Goal: Use online tool/utility

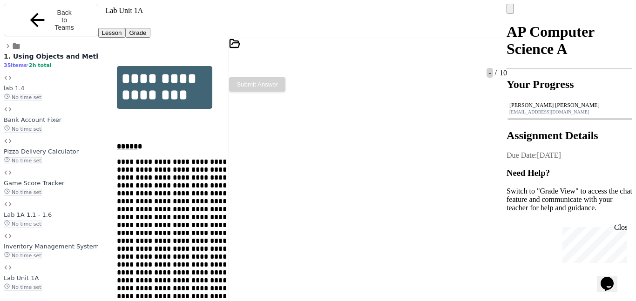
scroll to position [195, 0]
click at [369, 61] on div at bounding box center [364, 60] width 12 height 18
click at [362, 62] on icon at bounding box center [362, 62] width 0 height 0
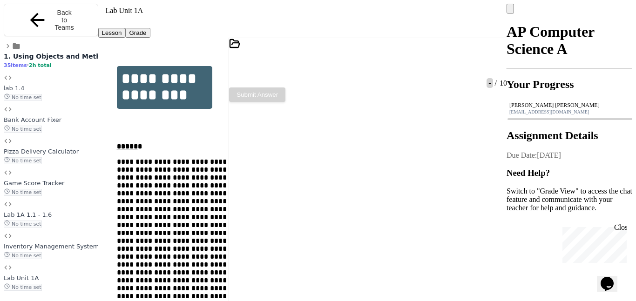
scroll to position [79, 0]
click at [362, 62] on icon at bounding box center [362, 62] width 0 height 0
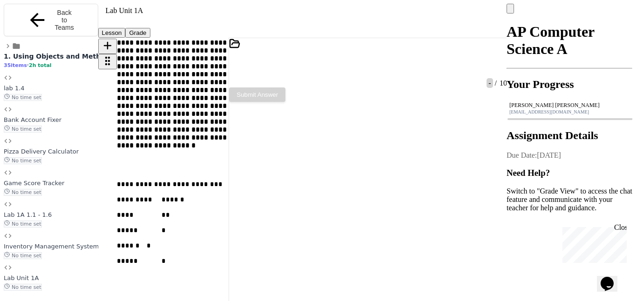
scroll to position [660, 0]
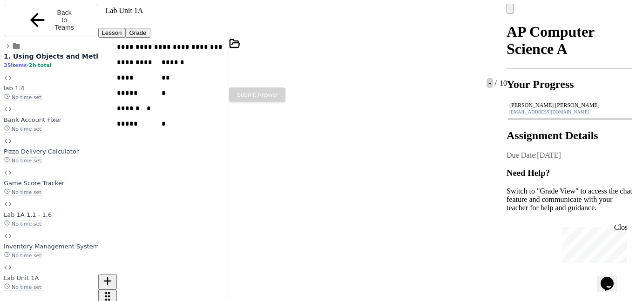
click at [202, 50] on span "**********" at bounding box center [170, 47] width 106 height 7
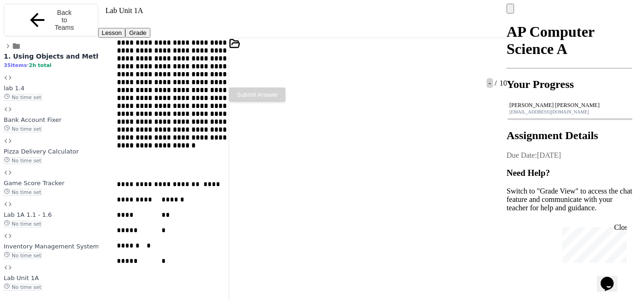
click at [362, 62] on icon at bounding box center [362, 62] width 0 height 0
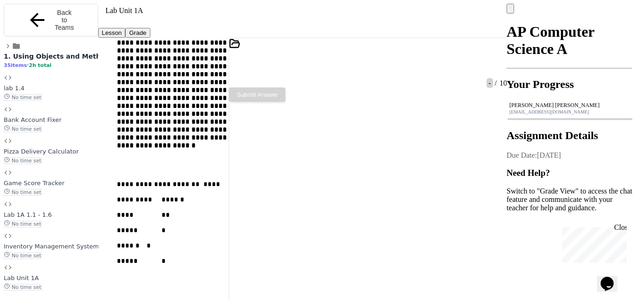
click at [362, 62] on icon at bounding box center [362, 62] width 0 height 0
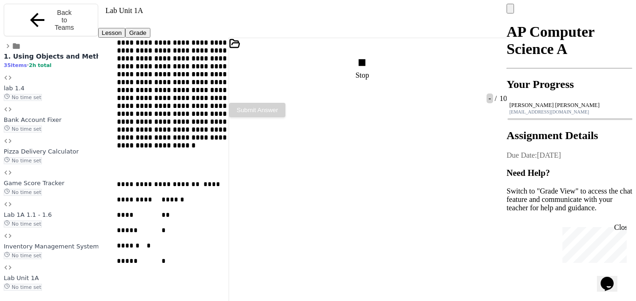
scroll to position [24, 0]
click at [371, 56] on div "Stop" at bounding box center [363, 68] width 16 height 24
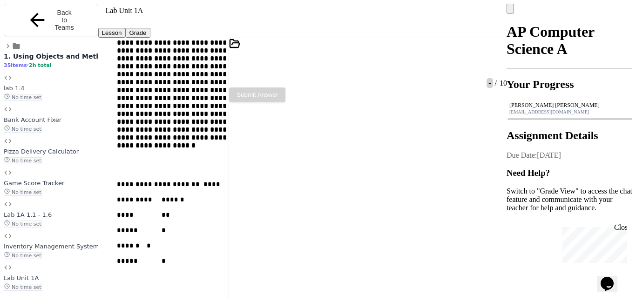
click at [364, 56] on div at bounding box center [363, 60] width 2 height 8
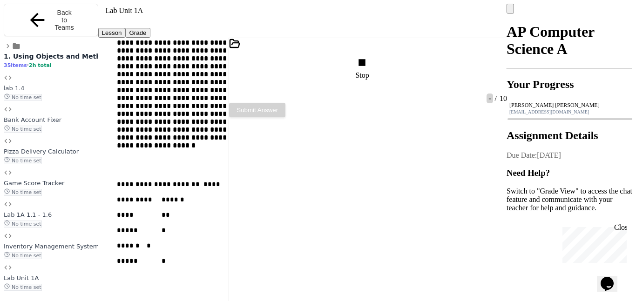
scroll to position [0, 0]
click at [370, 56] on div "Stop" at bounding box center [363, 68] width 16 height 24
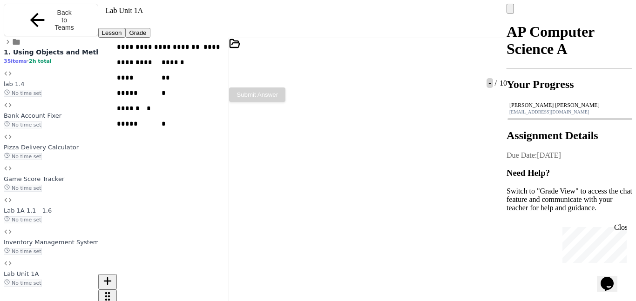
scroll to position [625, 0]
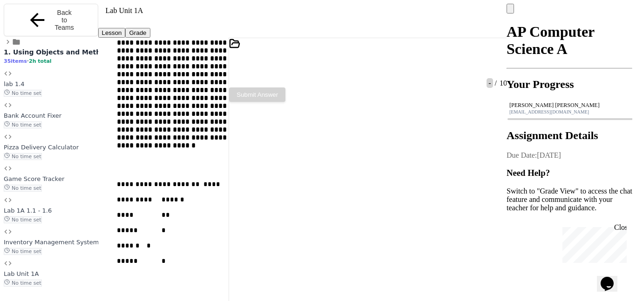
click at [70, 247] on div "No time set" at bounding box center [51, 251] width 94 height 8
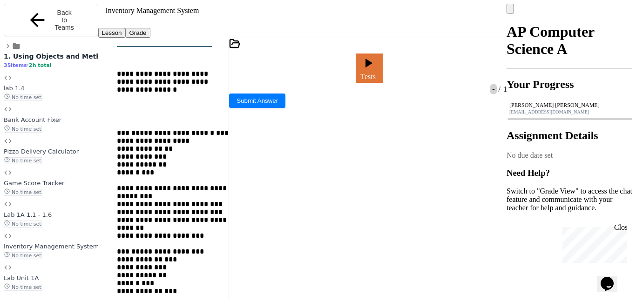
scroll to position [768, 0]
